Goal: Task Accomplishment & Management: Manage account settings

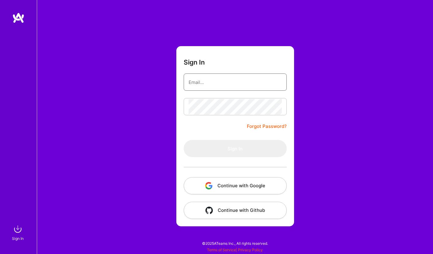
type input "[EMAIL_ADDRESS][DOMAIN_NAME]"
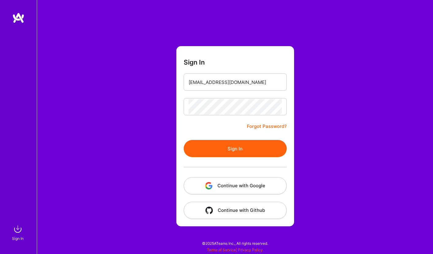
click at [236, 152] on button "Sign In" at bounding box center [235, 148] width 103 height 17
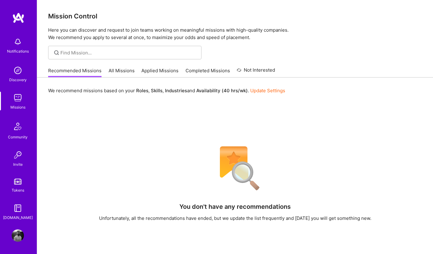
click at [13, 101] on img at bounding box center [18, 97] width 12 height 12
click at [17, 101] on img at bounding box center [18, 97] width 12 height 12
click at [128, 73] on link "All Missions" at bounding box center [122, 72] width 26 height 10
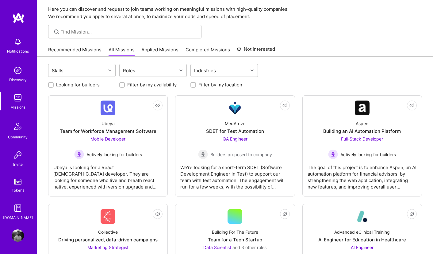
scroll to position [25, 0]
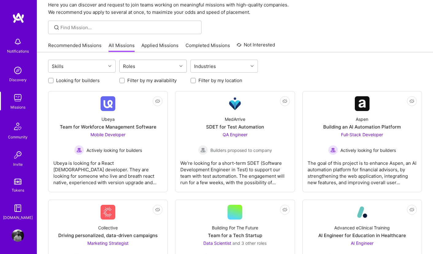
click at [161, 68] on div "Roles" at bounding box center [148, 66] width 57 height 12
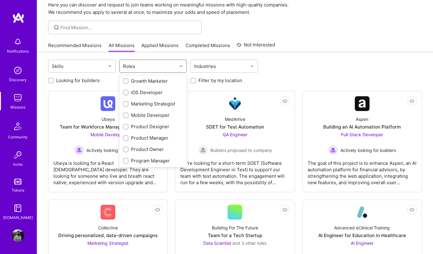
scroll to position [170, 0]
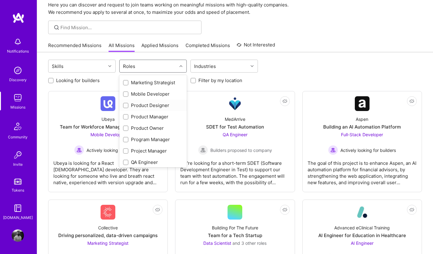
click at [124, 104] on input "checkbox" at bounding box center [126, 105] width 4 height 4
checkbox input "true"
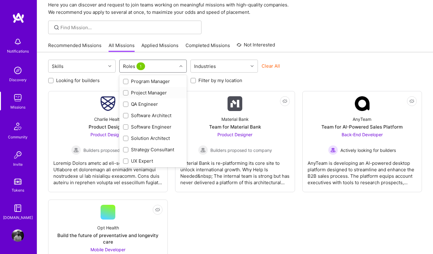
scroll to position [228, 0]
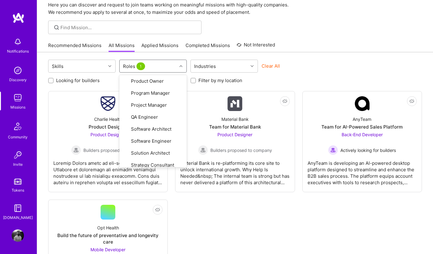
click at [212, 218] on div "Not Interested Charlie Health Product Designer Product Designer Builders propos…" at bounding box center [235, 199] width 374 height 216
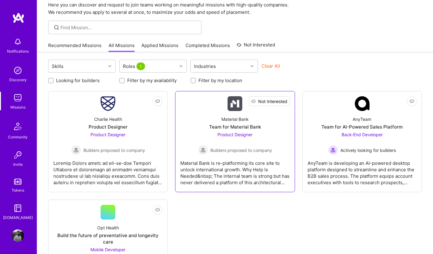
scroll to position [0, 0]
click at [283, 101] on span "Not Interested" at bounding box center [272, 101] width 29 height 6
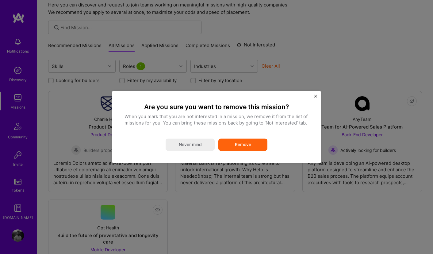
scroll to position [0, 0]
click at [240, 144] on button "Remove" at bounding box center [243, 144] width 49 height 12
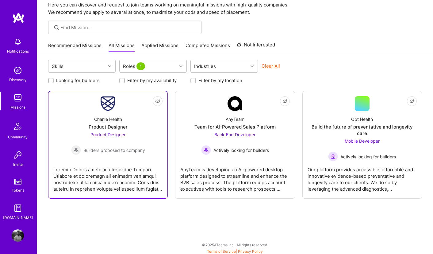
click at [110, 124] on div "Product Designer" at bounding box center [108, 126] width 39 height 6
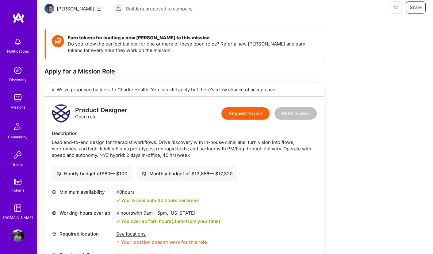
scroll to position [40, 0]
